Goal: Task Accomplishment & Management: Manage account settings

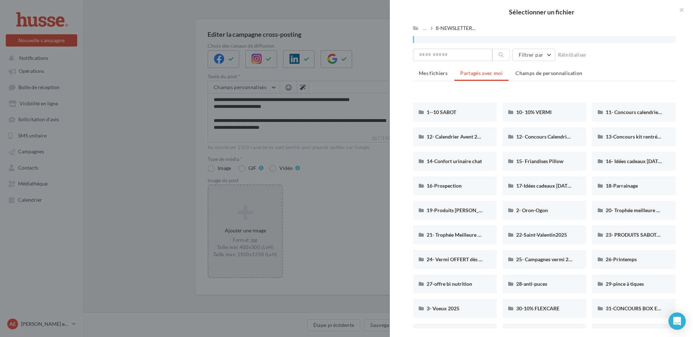
scroll to position [230, 0]
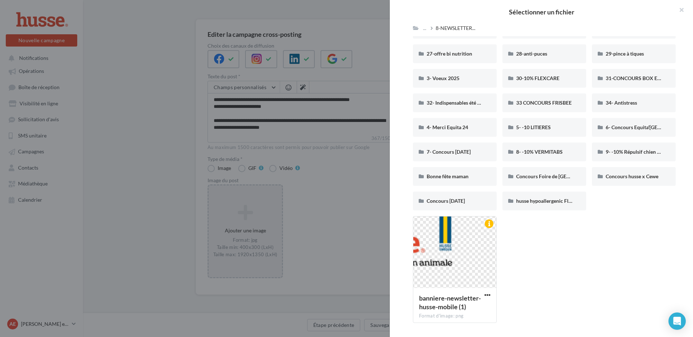
drag, startPoint x: 683, startPoint y: 9, endPoint x: 663, endPoint y: 11, distance: 19.6
click at [682, 9] on button "button" at bounding box center [678, 11] width 29 height 22
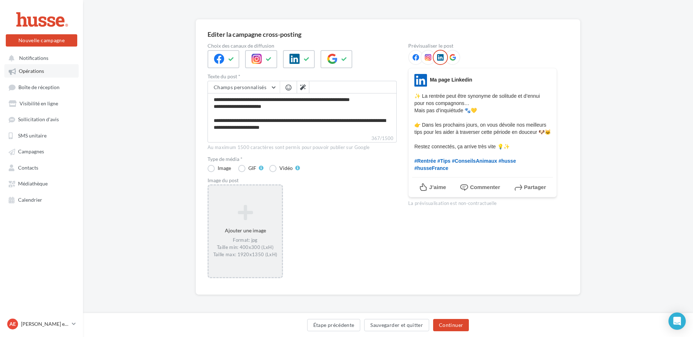
click at [47, 72] on link "Opérations" at bounding box center [41, 70] width 74 height 13
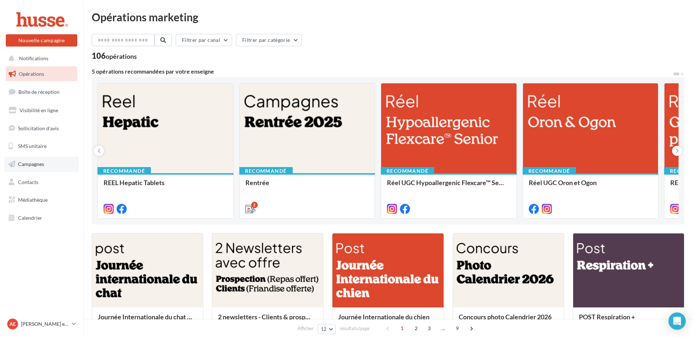
click at [27, 167] on link "Campagnes" at bounding box center [41, 164] width 74 height 15
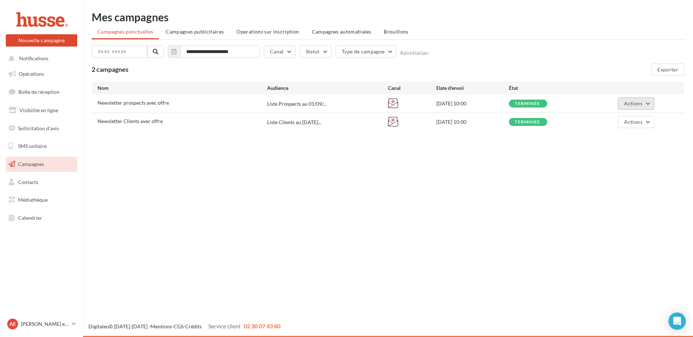
click at [628, 103] on span "Actions" at bounding box center [633, 103] width 18 height 6
click at [611, 124] on button "Voir les résultats" at bounding box center [605, 120] width 98 height 19
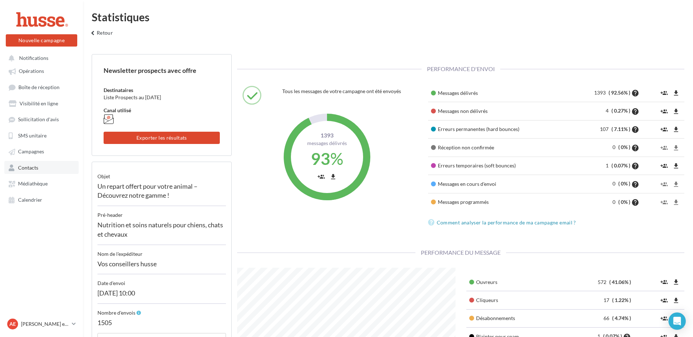
click at [41, 170] on link "Contacts" at bounding box center [41, 167] width 74 height 13
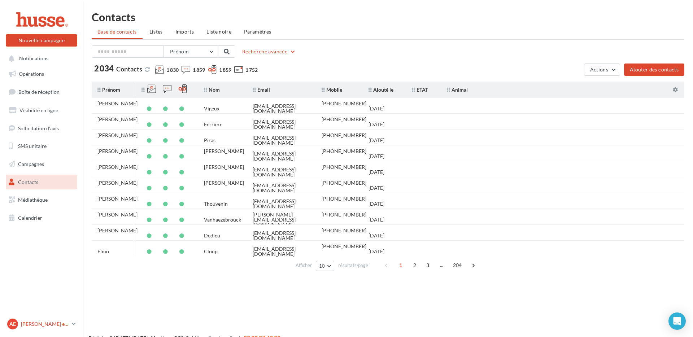
click at [73, 325] on icon at bounding box center [74, 324] width 4 height 6
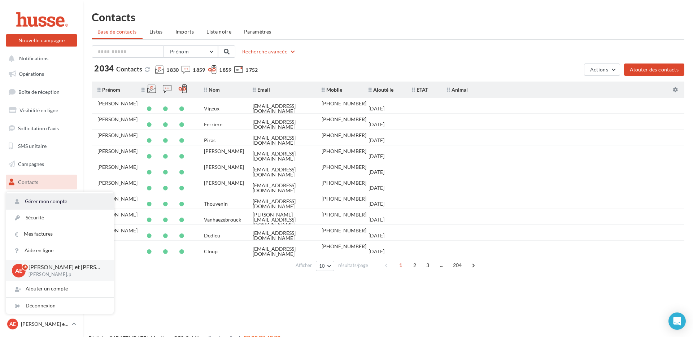
click at [63, 201] on link "Gérer mon compte" at bounding box center [60, 201] width 108 height 16
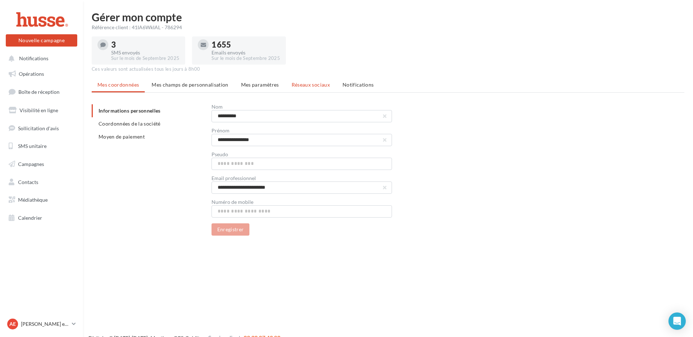
click at [315, 86] on span "Réseaux sociaux" at bounding box center [311, 85] width 38 height 6
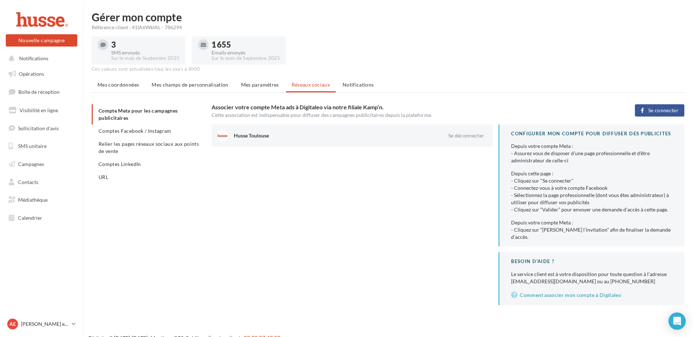
click at [134, 132] on span "Comptes Facebook / Instagram" at bounding box center [135, 131] width 73 height 6
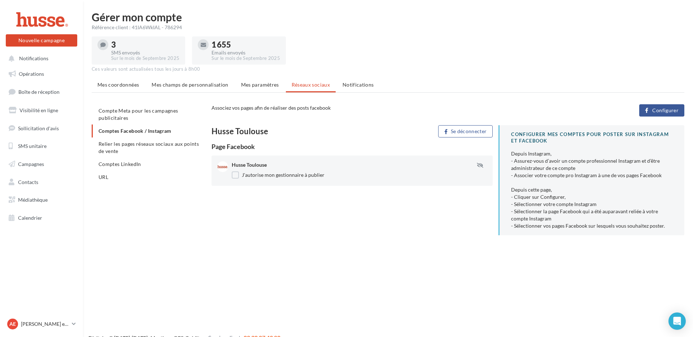
click at [650, 111] on button "Configurer" at bounding box center [661, 110] width 45 height 12
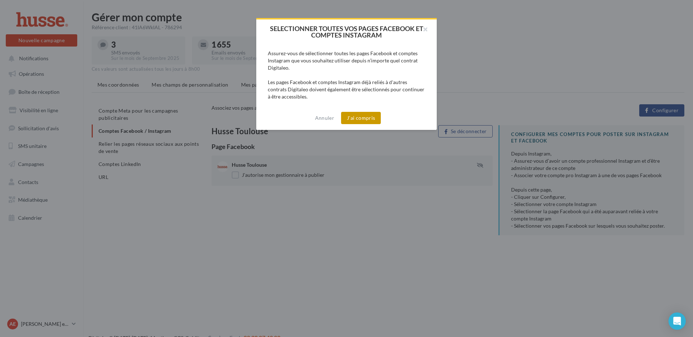
click at [368, 119] on button "J'ai compris" at bounding box center [361, 118] width 40 height 12
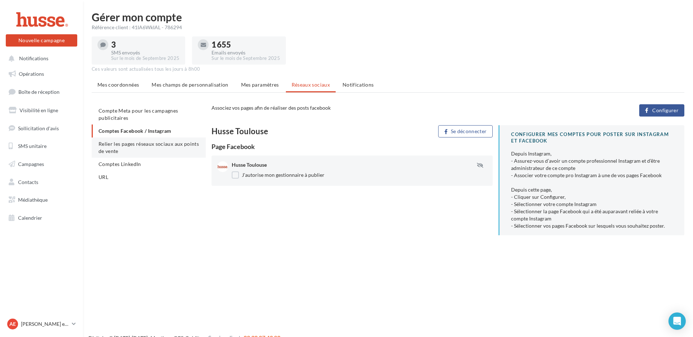
click at [153, 148] on li "Relier les pages réseaux sociaux aux points de vente" at bounding box center [149, 147] width 114 height 20
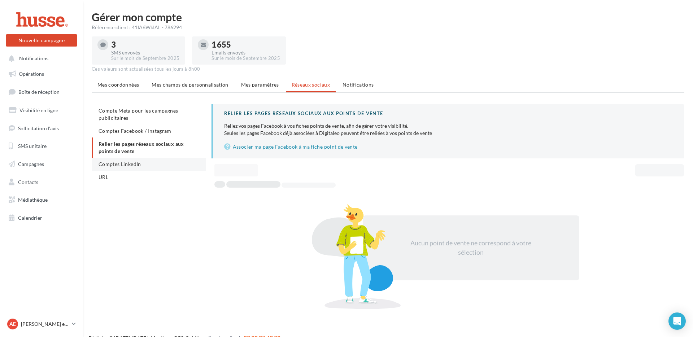
click at [153, 165] on li "Comptes LinkedIn" at bounding box center [149, 164] width 114 height 13
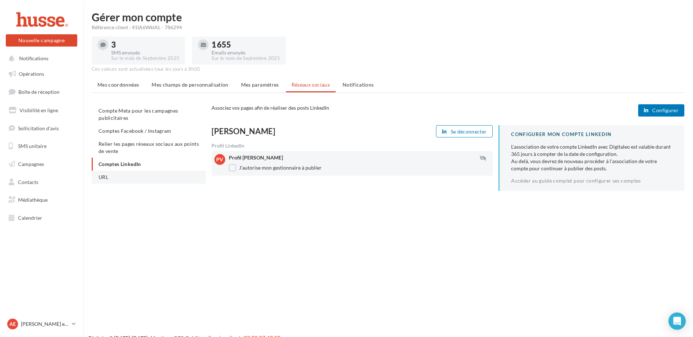
click at [147, 175] on li "URL" at bounding box center [149, 177] width 114 height 13
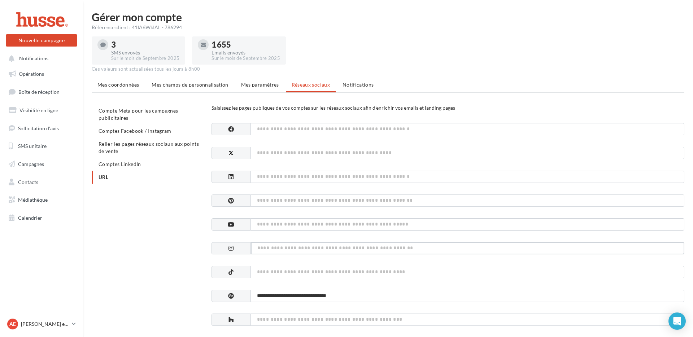
click at [270, 250] on input at bounding box center [467, 248] width 433 height 12
click at [267, 249] on input "**********" at bounding box center [467, 248] width 433 height 12
type input "**********"
drag, startPoint x: 187, startPoint y: 255, endPoint x: 193, endPoint y: 255, distance: 6.1
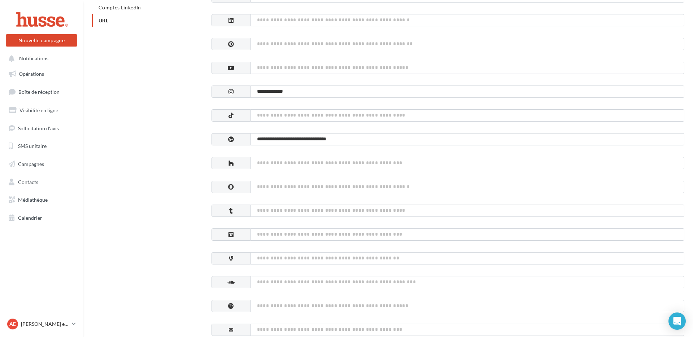
scroll to position [155, 0]
click at [332, 96] on input "**********" at bounding box center [467, 93] width 433 height 12
click at [335, 121] on input at bounding box center [467, 117] width 433 height 12
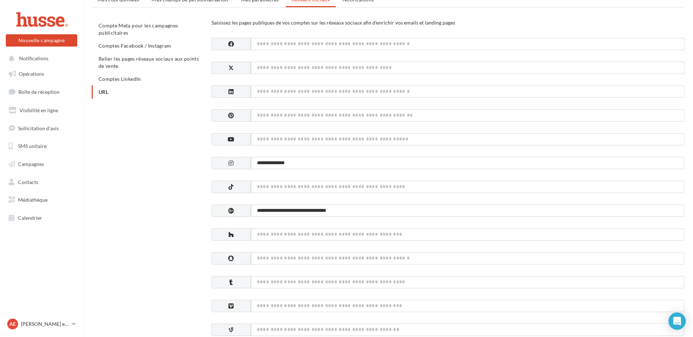
scroll to position [0, 0]
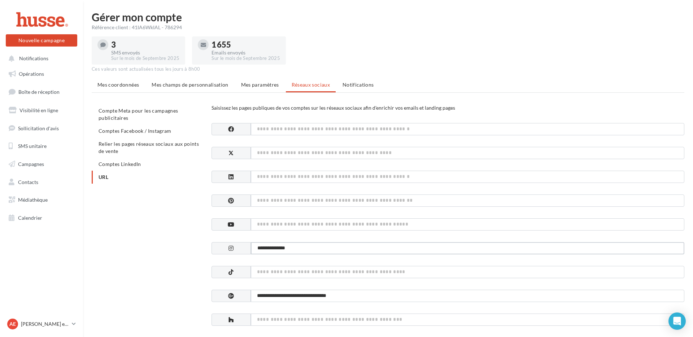
click at [287, 252] on input "**********" at bounding box center [467, 248] width 433 height 12
type input "*"
paste input "**********"
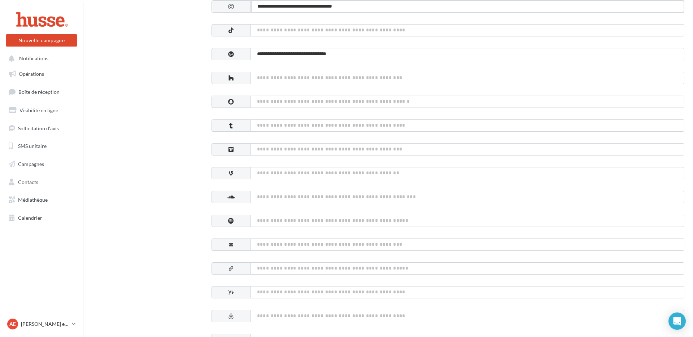
scroll to position [353, 0]
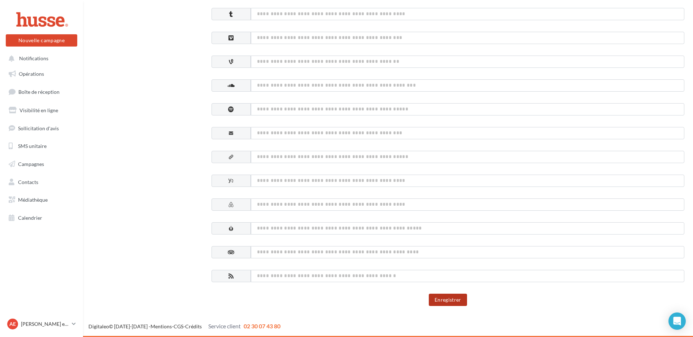
type input "**********"
click at [450, 303] on button "Enregistrer" at bounding box center [448, 300] width 38 height 12
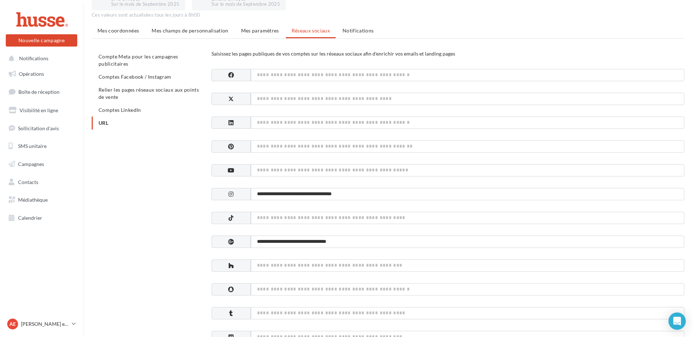
scroll to position [0, 0]
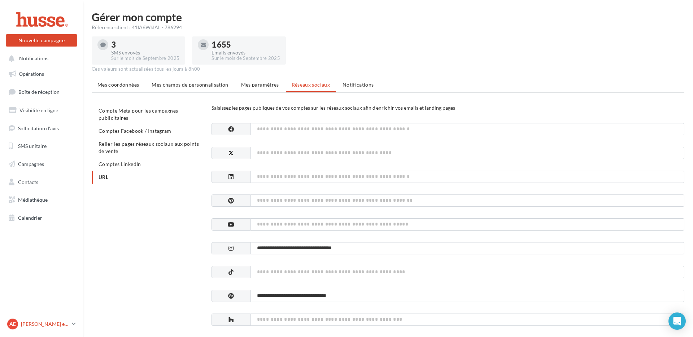
click at [58, 324] on p "[PERSON_NAME] et [PERSON_NAME]" at bounding box center [45, 323] width 48 height 7
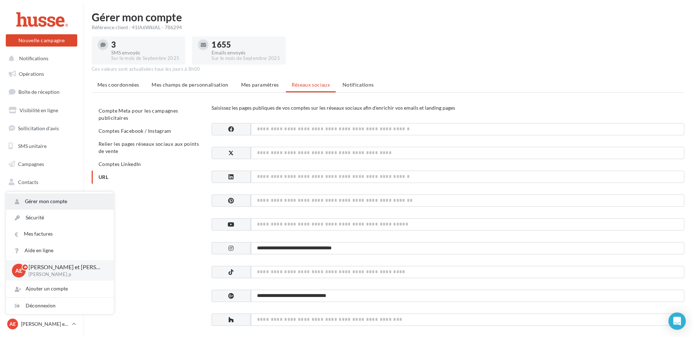
click at [58, 200] on link "Gérer mon compte" at bounding box center [60, 201] width 108 height 16
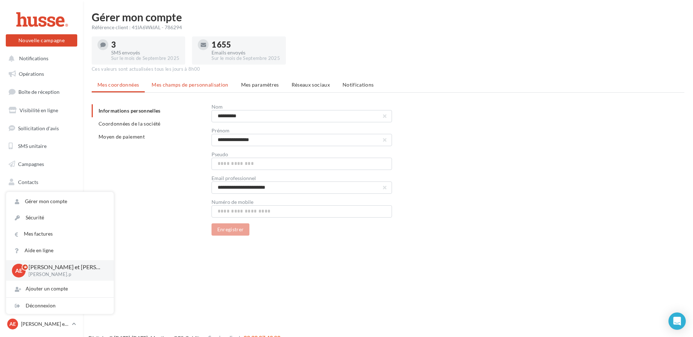
click at [189, 87] on span "Mes champs de personnalisation" at bounding box center [190, 85] width 77 height 6
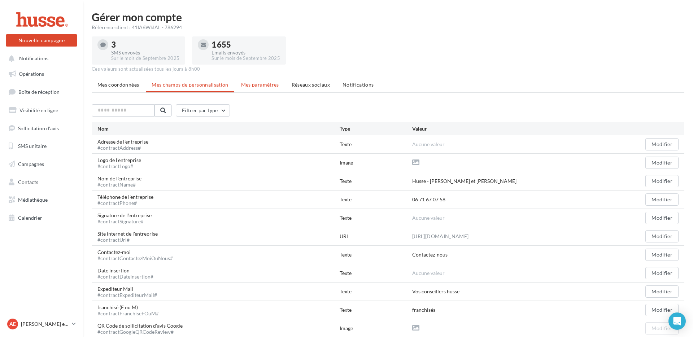
click at [254, 85] on span "Mes paramètres" at bounding box center [260, 85] width 38 height 6
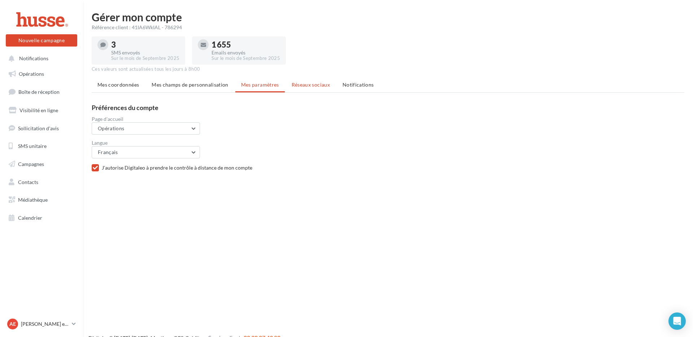
click at [303, 87] on span "Réseaux sociaux" at bounding box center [311, 85] width 38 height 6
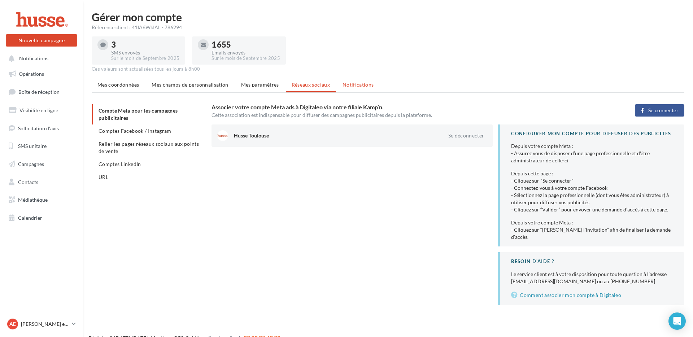
click at [355, 82] on span "Notifications" at bounding box center [357, 85] width 31 height 6
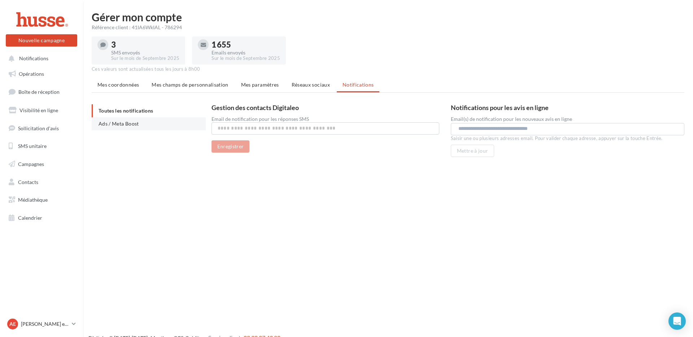
click at [121, 125] on span "Ads / Meta Boost" at bounding box center [119, 124] width 40 height 6
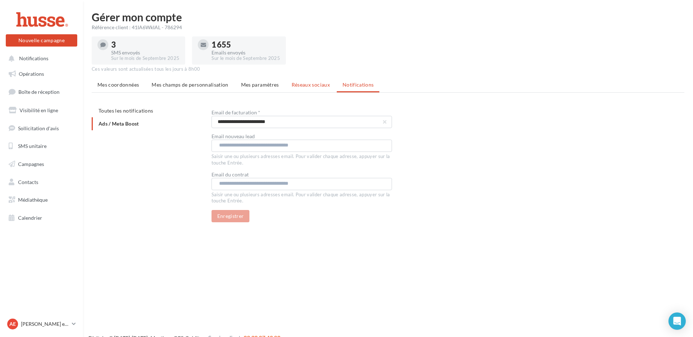
click at [300, 85] on span "Réseaux sociaux" at bounding box center [311, 85] width 38 height 6
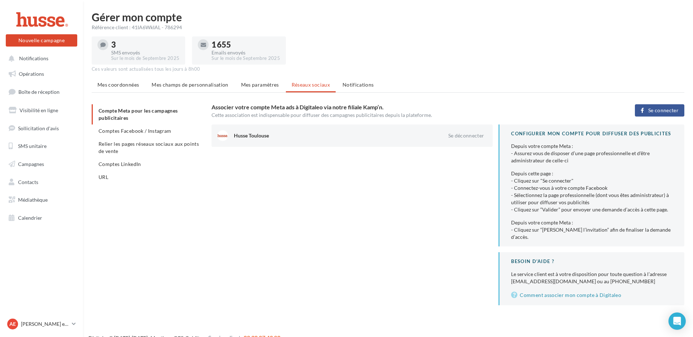
click at [652, 113] on span "Se connecter" at bounding box center [663, 111] width 30 height 6
